Goal: Use online tool/utility: Use online tool/utility

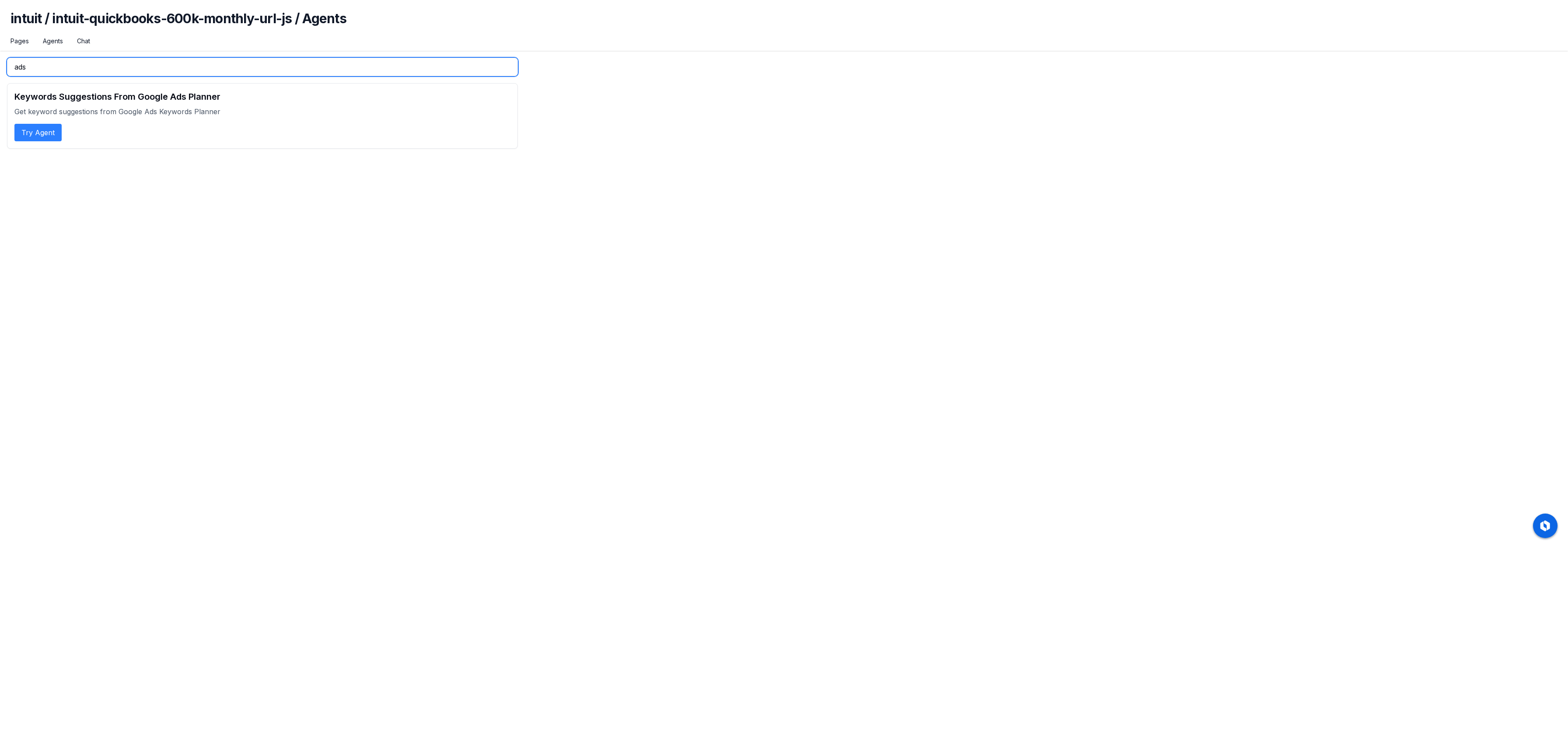
click at [53, 63] on input "ads" at bounding box center [262, 67] width 511 height 18
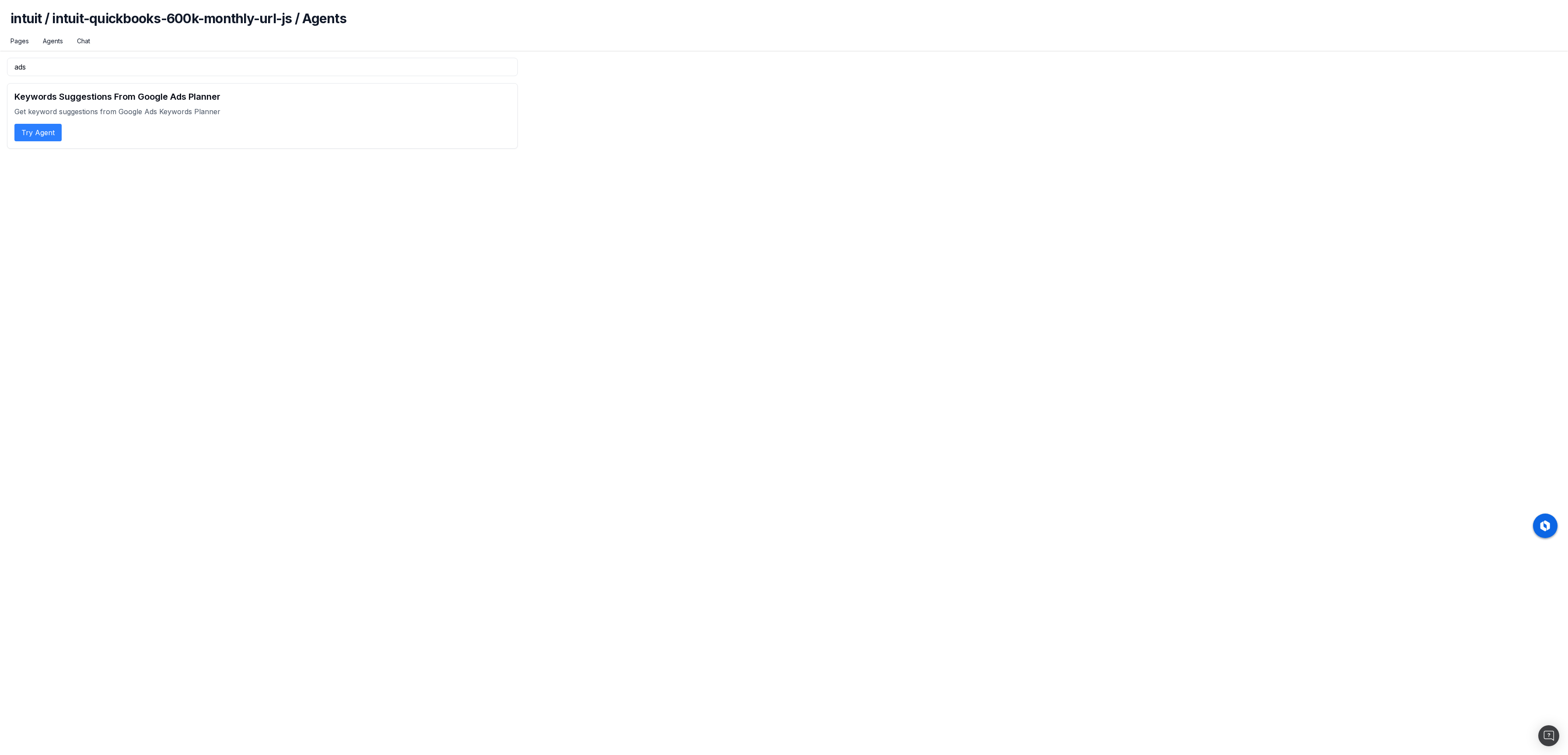
click at [49, 136] on button "Try Agent" at bounding box center [38, 132] width 47 height 18
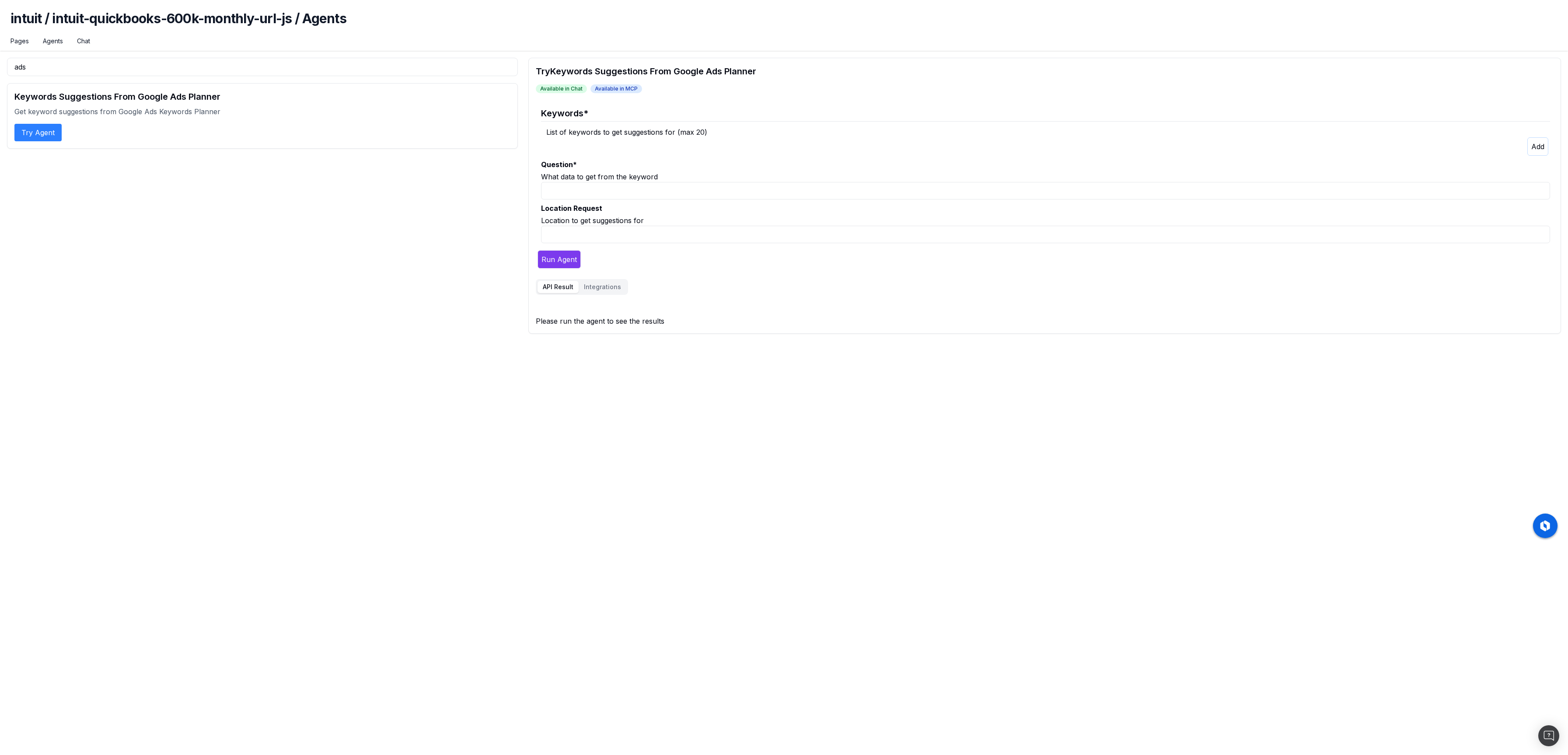
click at [586, 189] on input "Question *" at bounding box center [1046, 191] width 1009 height 18
click at [581, 236] on input "Location Request" at bounding box center [1046, 234] width 1009 height 18
click at [603, 191] on input "Question *" at bounding box center [1046, 191] width 1009 height 18
drag, startPoint x: 618, startPoint y: 195, endPoint x: 461, endPoint y: 174, distance: 158.4
click at [461, 174] on div "ads Keywords Suggestions From Google Ads Planner Get keyword suggestions from G…" at bounding box center [783, 195] width 1554 height 276
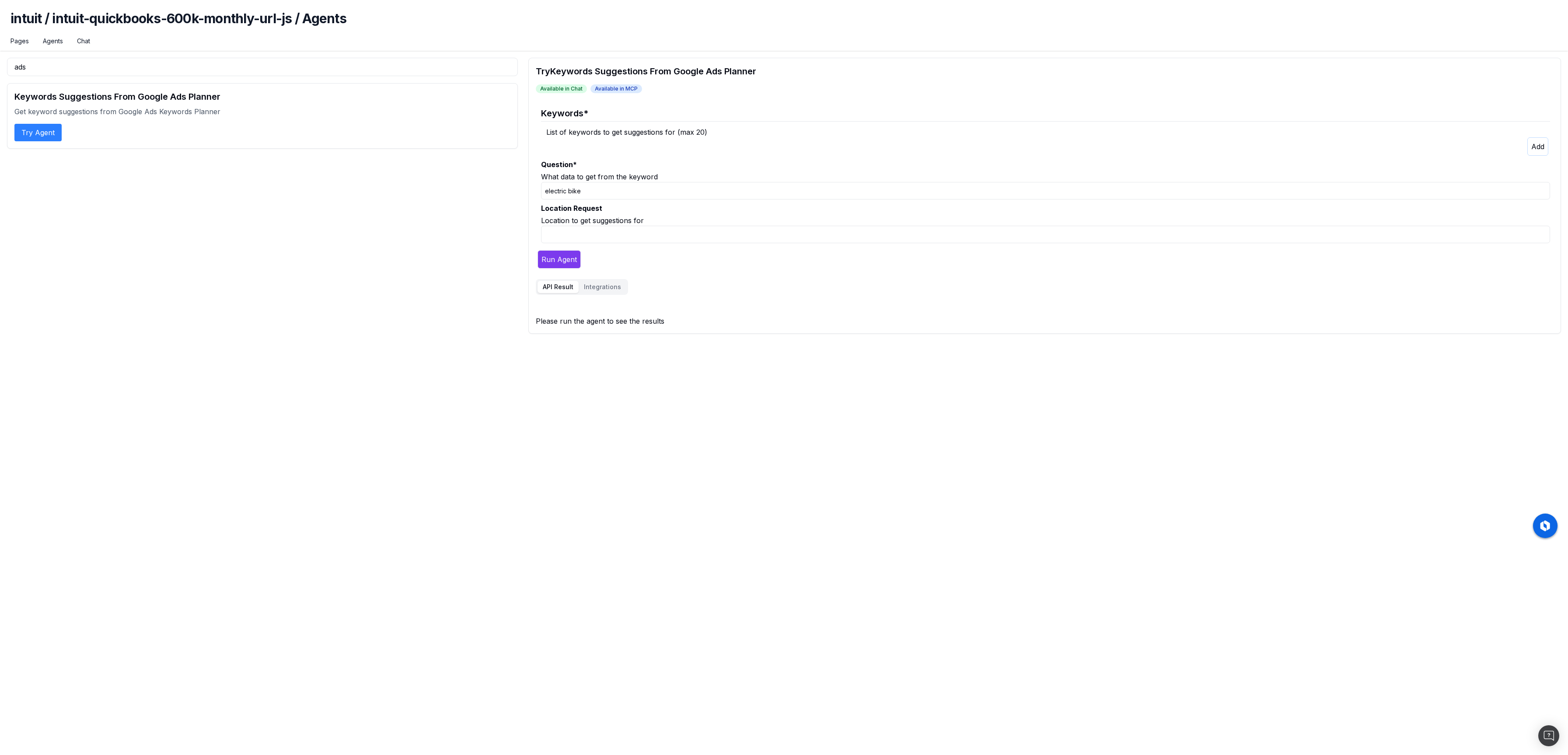
type input "electric bike"
click at [592, 233] on input "Location Request" at bounding box center [1046, 234] width 1009 height 18
click at [304, 245] on div "ads Keywords Suggestions From Google Ads Planner Get keyword suggestions from G…" at bounding box center [262, 195] width 511 height 276
click at [62, 60] on input "ads" at bounding box center [262, 67] width 511 height 18
drag, startPoint x: 85, startPoint y: 64, endPoint x: -23, endPoint y: 61, distance: 108.0
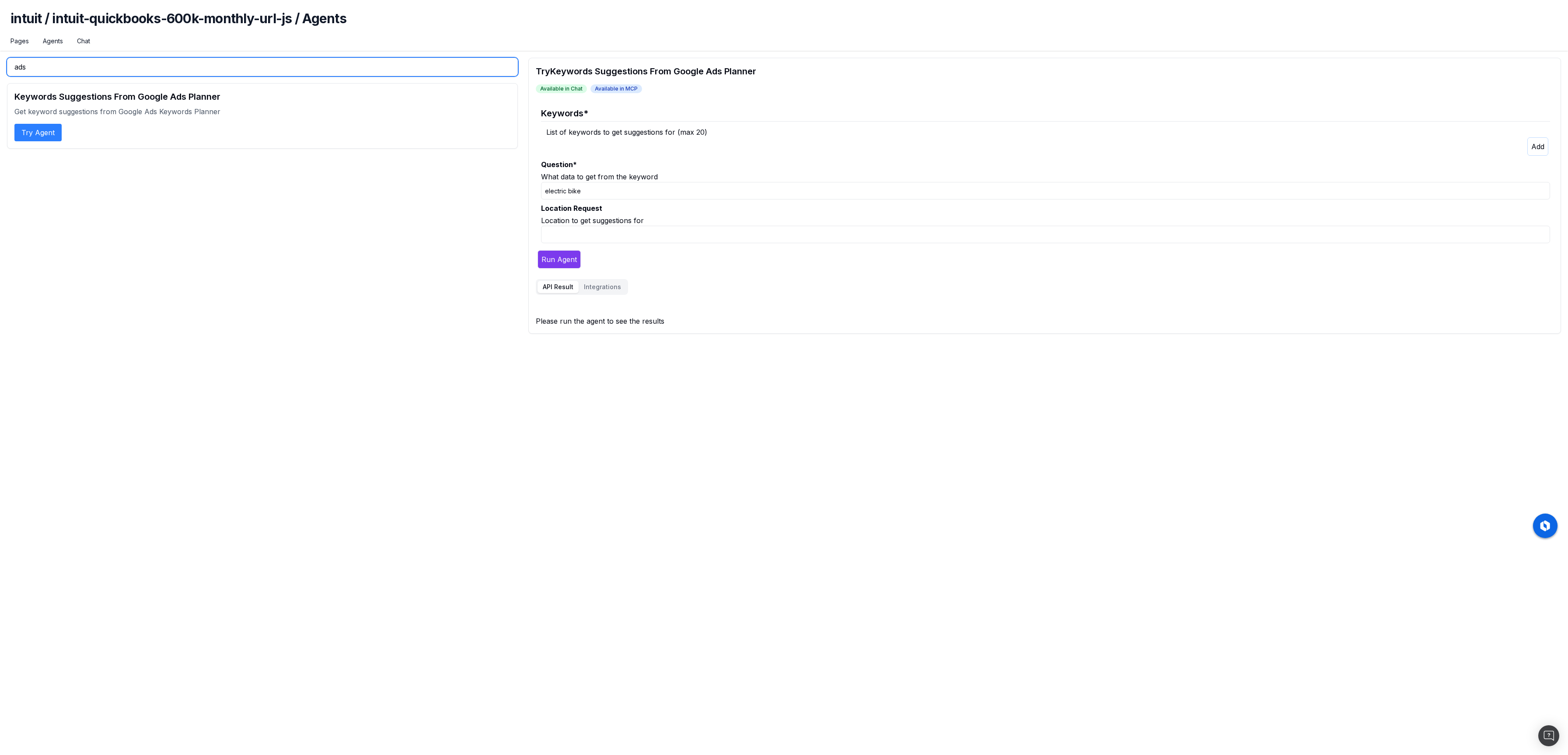
click at [0, 61] on html "intuit / intuit-quickbooks-600k-monthly-url-js / Agents Pages Agents Chat ads K…" at bounding box center [784, 378] width 1568 height 755
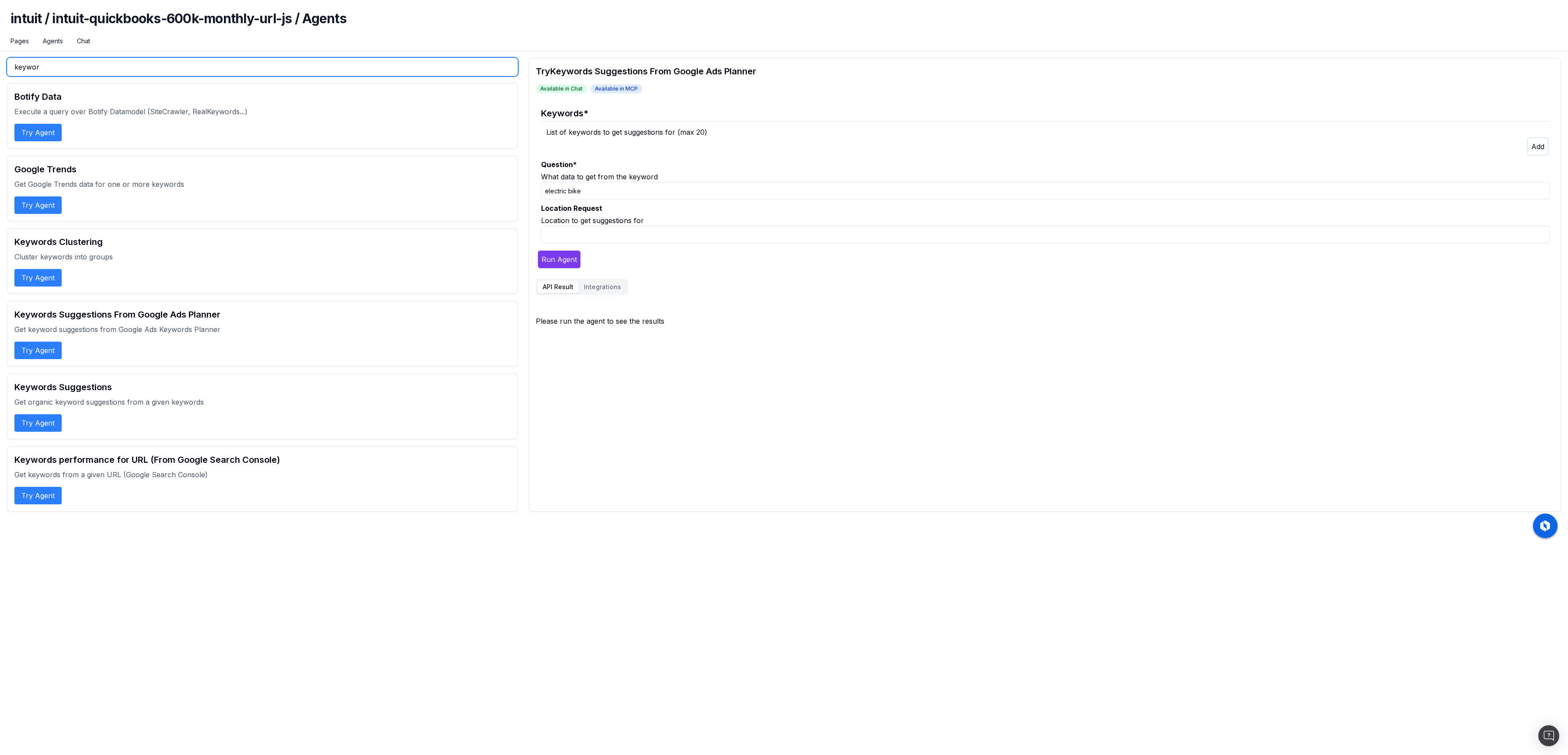
type input "keywor"
click at [75, 390] on h2 "Keywords Suggestions" at bounding box center [262, 387] width 496 height 12
click at [38, 427] on button "Try Agent" at bounding box center [38, 423] width 47 height 18
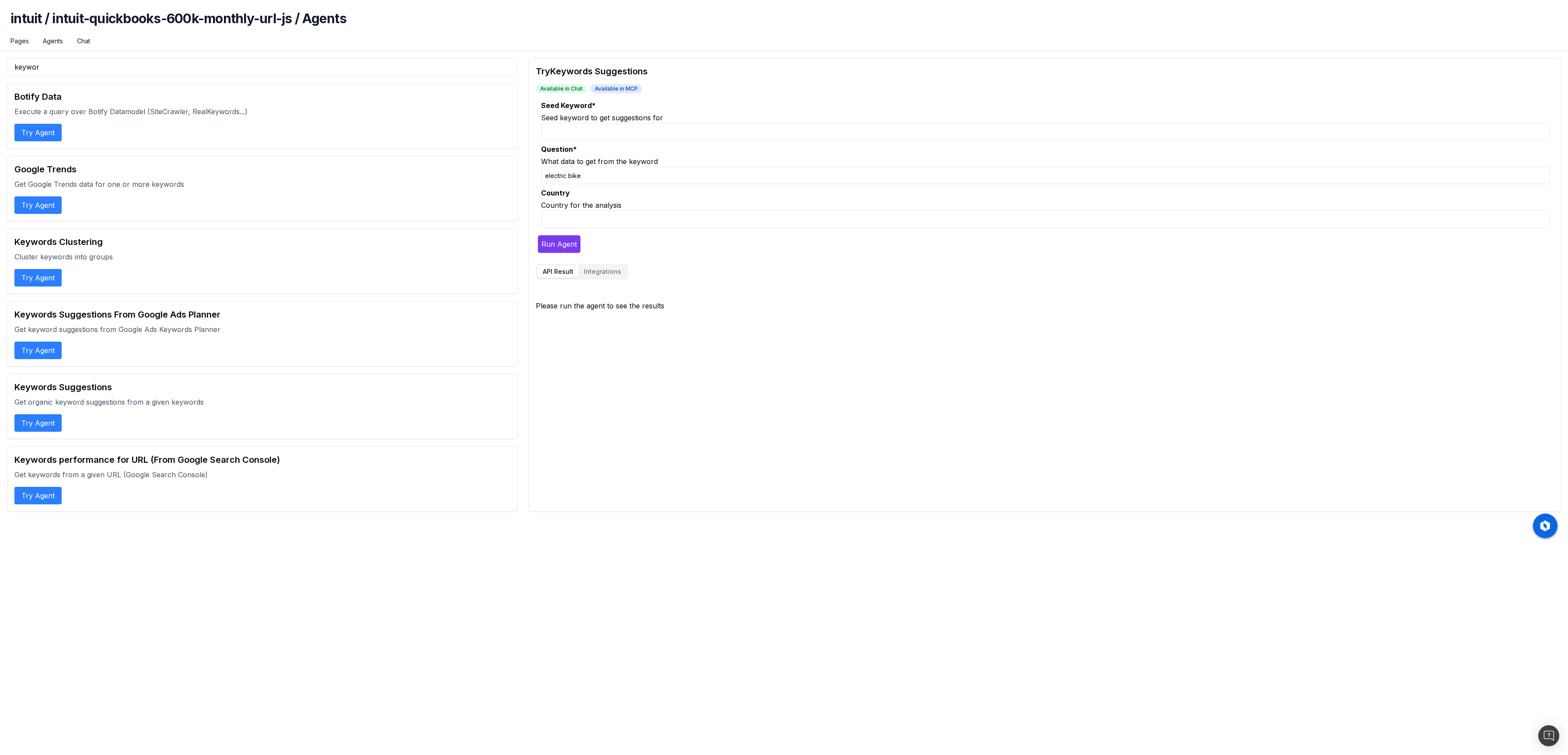
click at [593, 215] on input "Country" at bounding box center [1046, 219] width 1009 height 18
click at [27, 354] on button "Try Agent" at bounding box center [38, 350] width 47 height 18
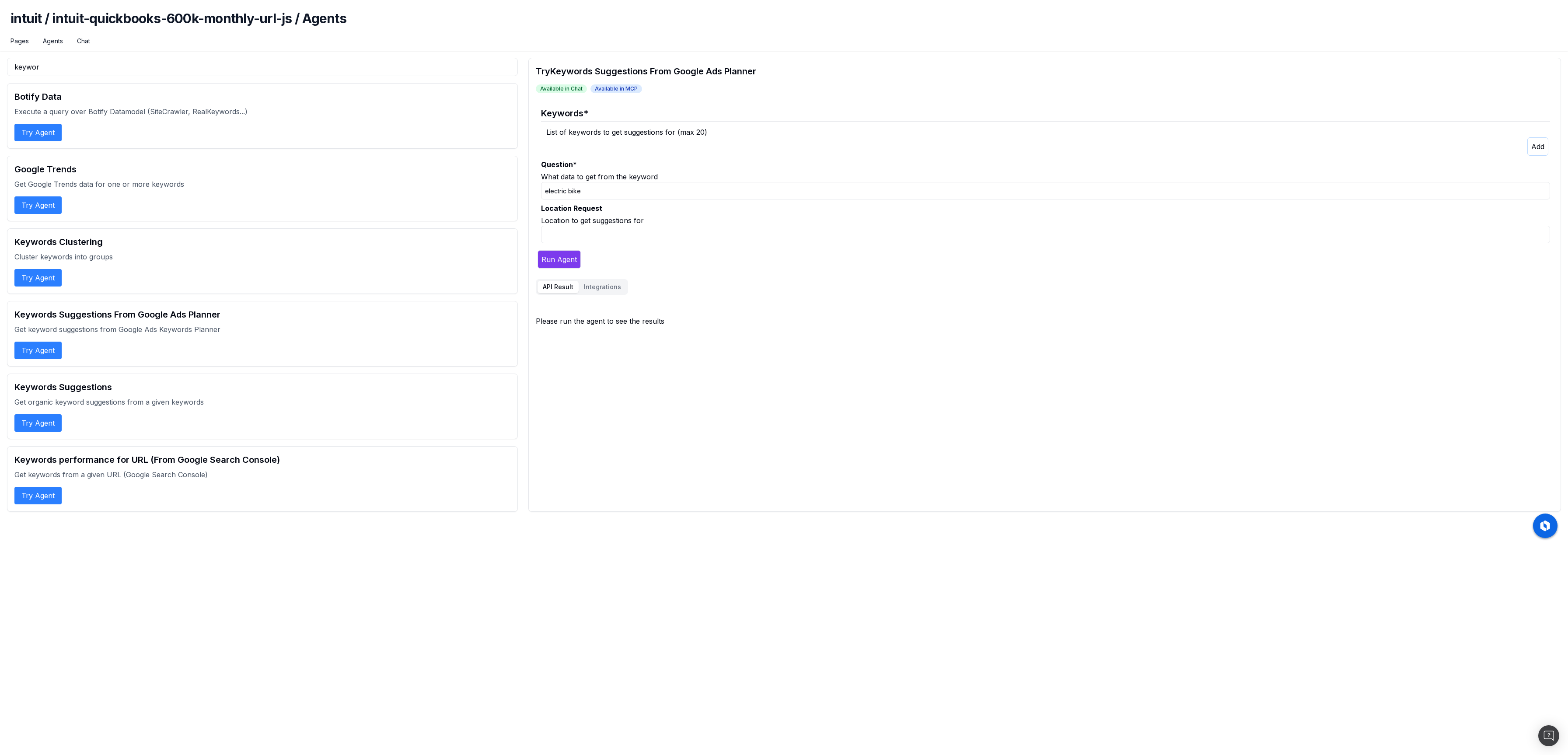
click at [46, 428] on button "Try Agent" at bounding box center [38, 423] width 47 height 18
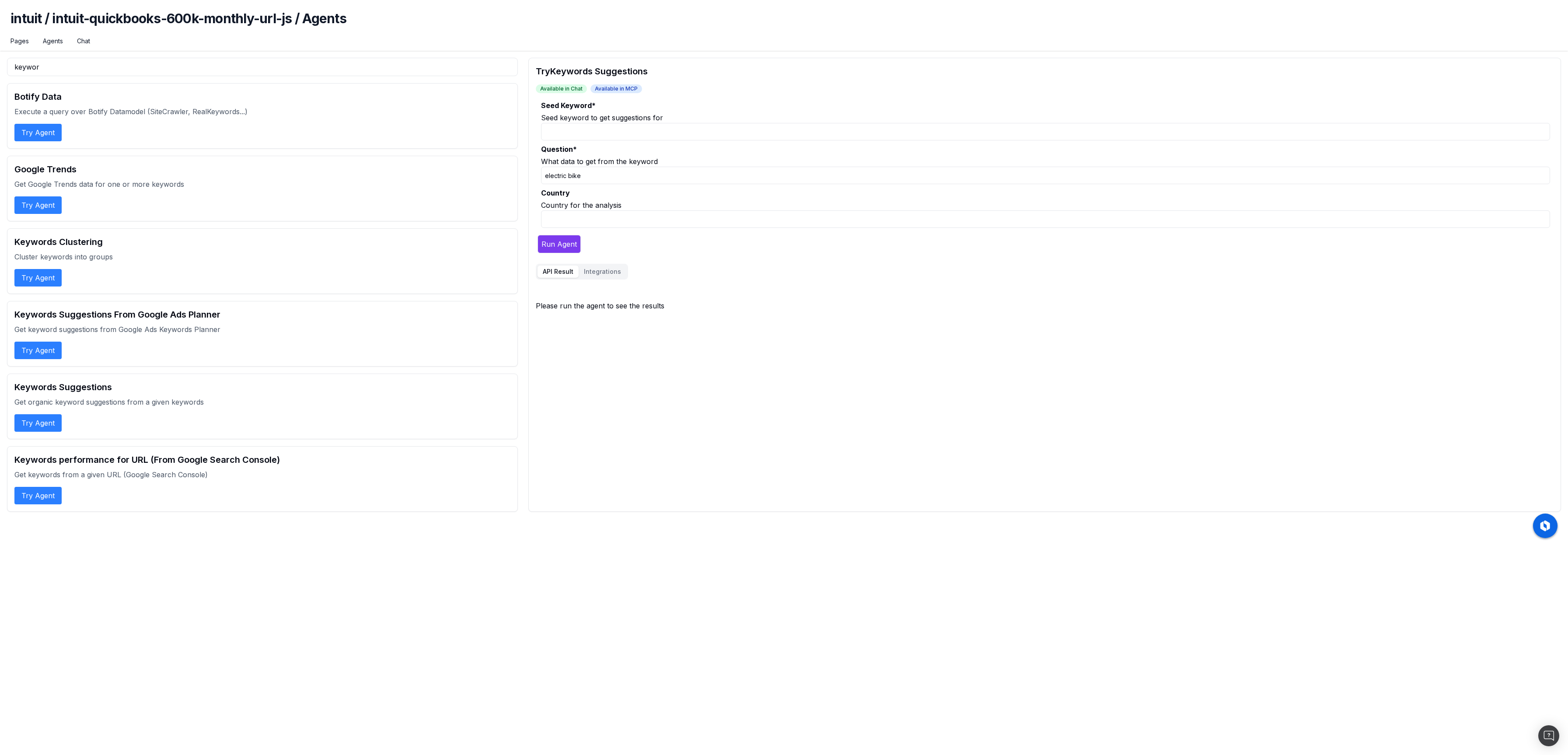
click at [44, 349] on button "Try Agent" at bounding box center [38, 350] width 47 height 18
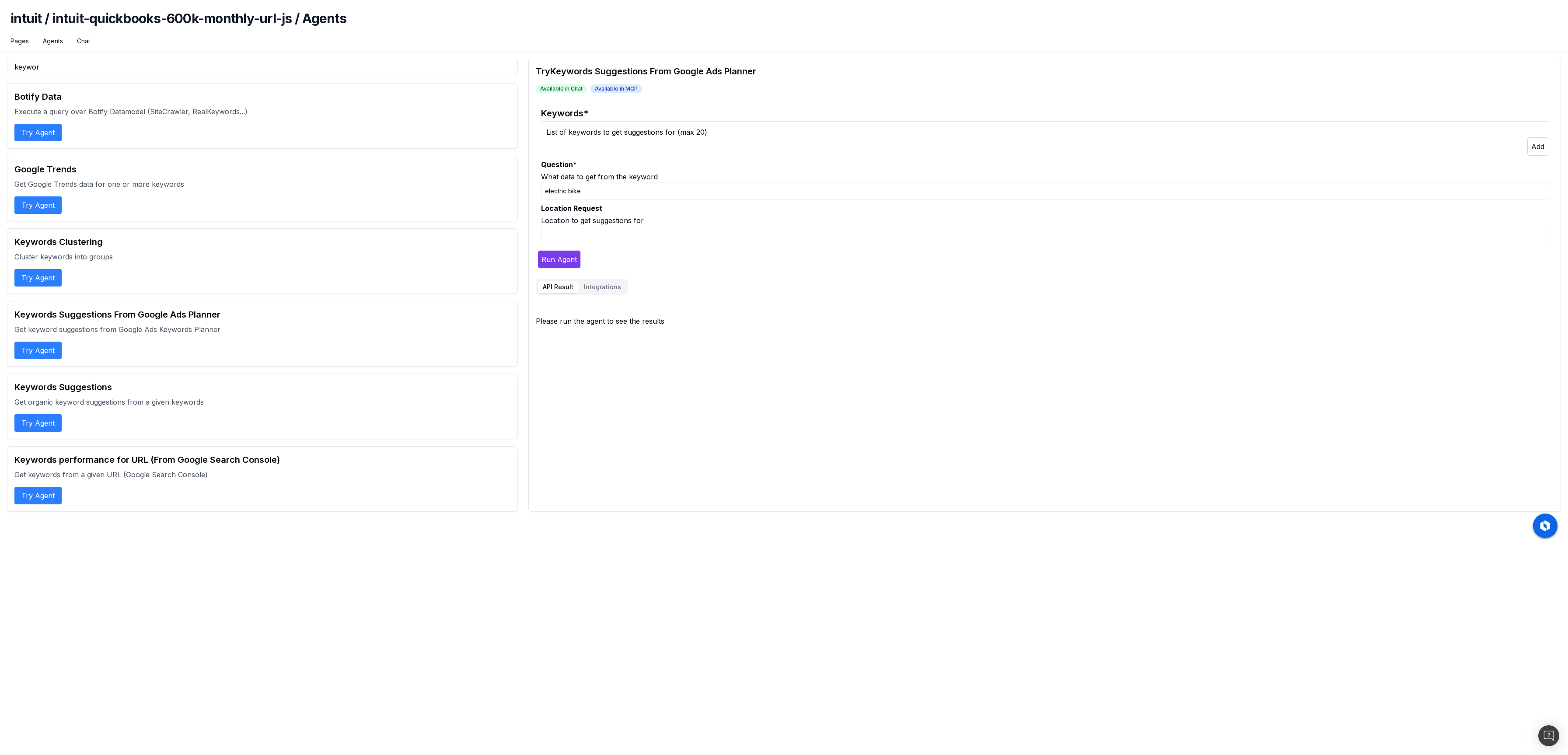
click at [601, 236] on input "Location Request" at bounding box center [1046, 234] width 1009 height 18
click at [623, 225] on div "Location to get suggestions for" at bounding box center [1046, 220] width 1009 height 10
click at [595, 230] on input "Location Request" at bounding box center [1046, 234] width 1009 height 18
type input "[GEOGRAPHIC_DATA], [GEOGRAPHIC_DATA]"
drag, startPoint x: 610, startPoint y: 196, endPoint x: 506, endPoint y: 184, distance: 104.7
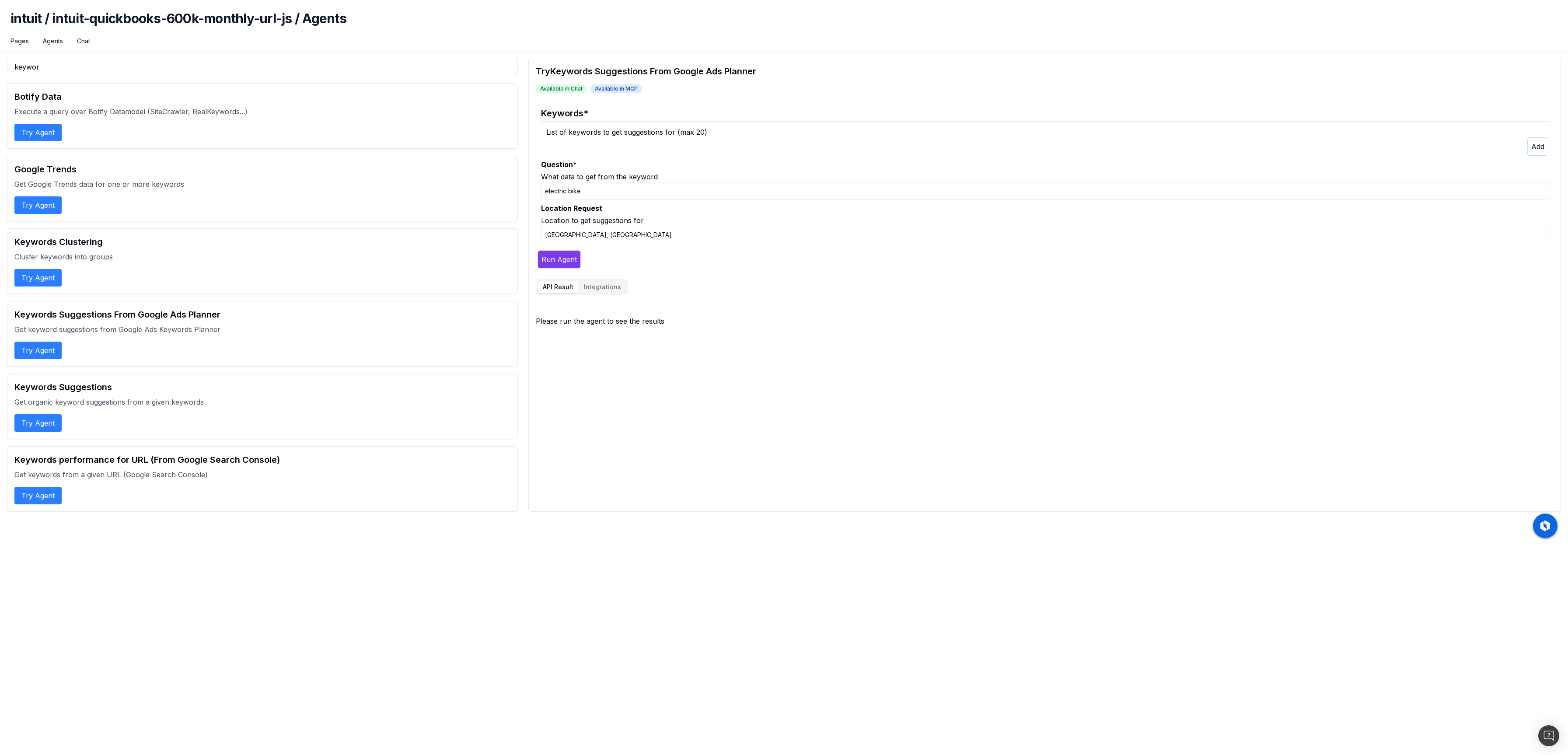
click at [506, 184] on div "keywor Botify Data Execute a query over Botify Datamodel (SiteCrawler, RealKeyw…" at bounding box center [783, 285] width 1554 height 454
type input "vélo électrique"
click at [556, 259] on button "Run Agent" at bounding box center [559, 259] width 43 height 18
drag, startPoint x: 539, startPoint y: 324, endPoint x: 757, endPoint y: 327, distance: 218.0
click at [713, 326] on div "Please run the agent to see the results" at bounding box center [1045, 321] width 1018 height 10
